Goal: Transaction & Acquisition: Book appointment/travel/reservation

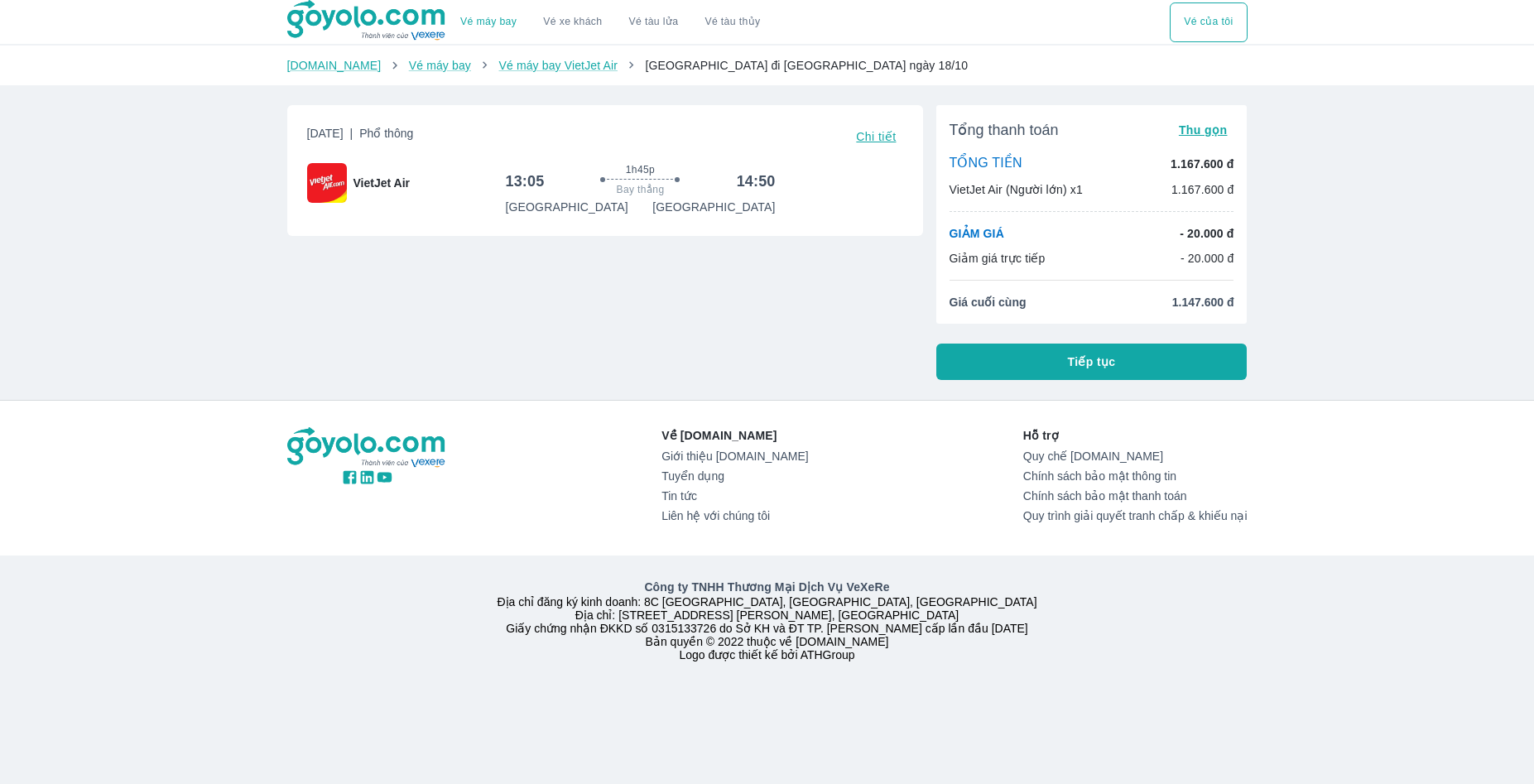
click at [1338, 248] on div "Vé máy bay Vé xe khách Vé tàu lửa Vé tàu thủy Vé của tôi Goyolo.com Vé máy bay …" at bounding box center [767, 392] width 1534 height 784
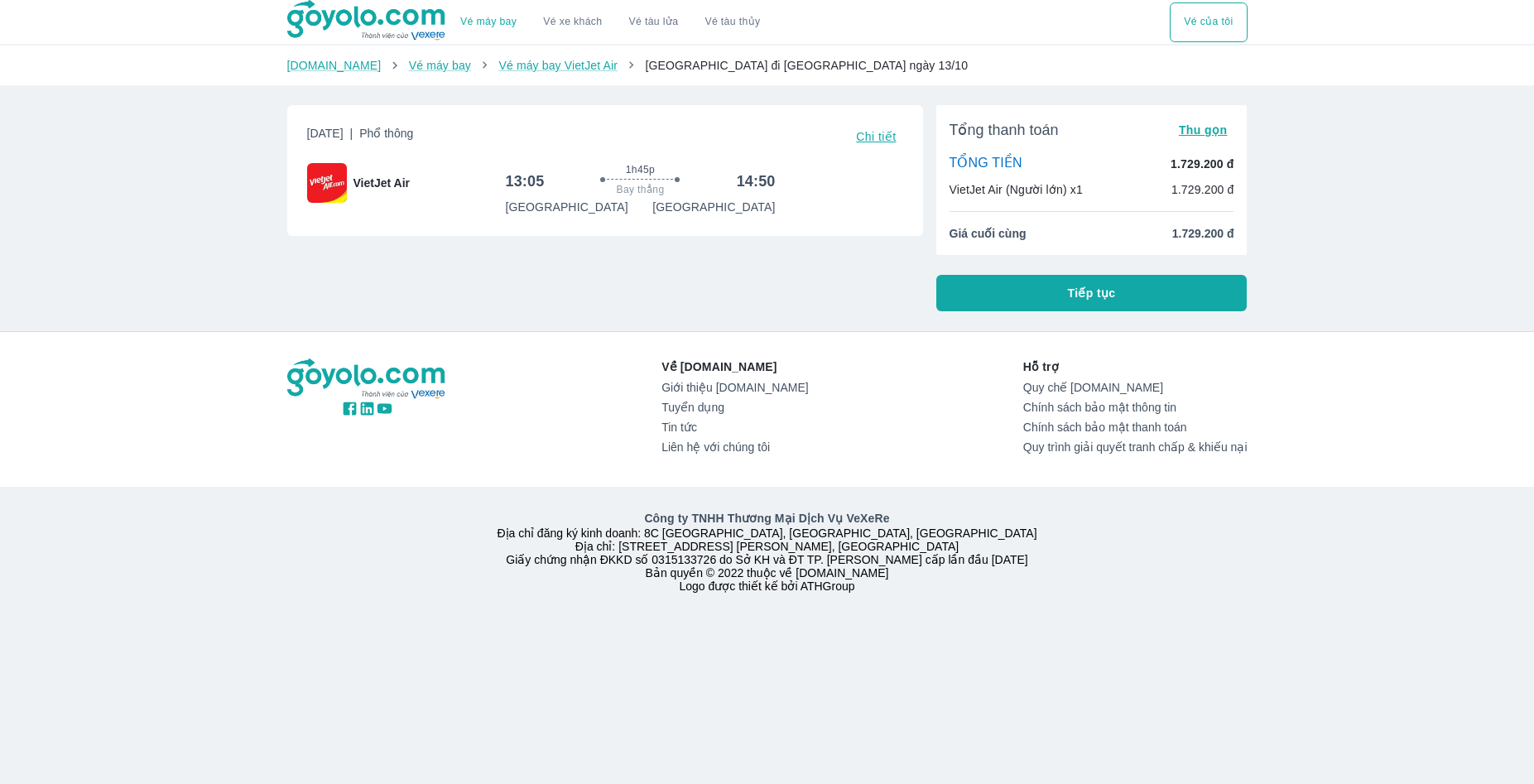
click at [1050, 295] on button "Tiếp tục" at bounding box center [1091, 292] width 311 height 36
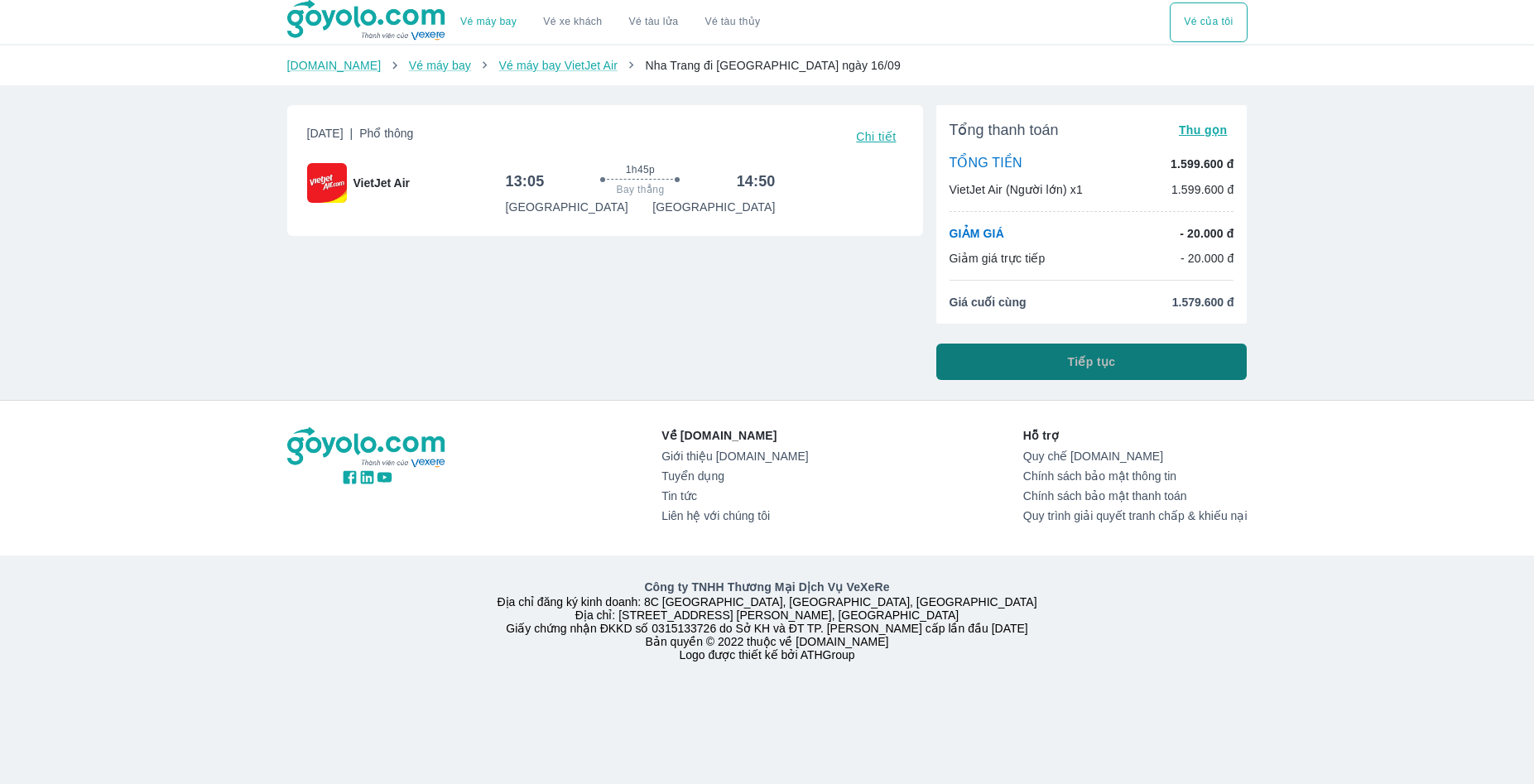
click at [1028, 362] on button "Tiếp tục" at bounding box center [1091, 361] width 311 height 36
